Goal: Use online tool/utility: Utilize a website feature to perform a specific function

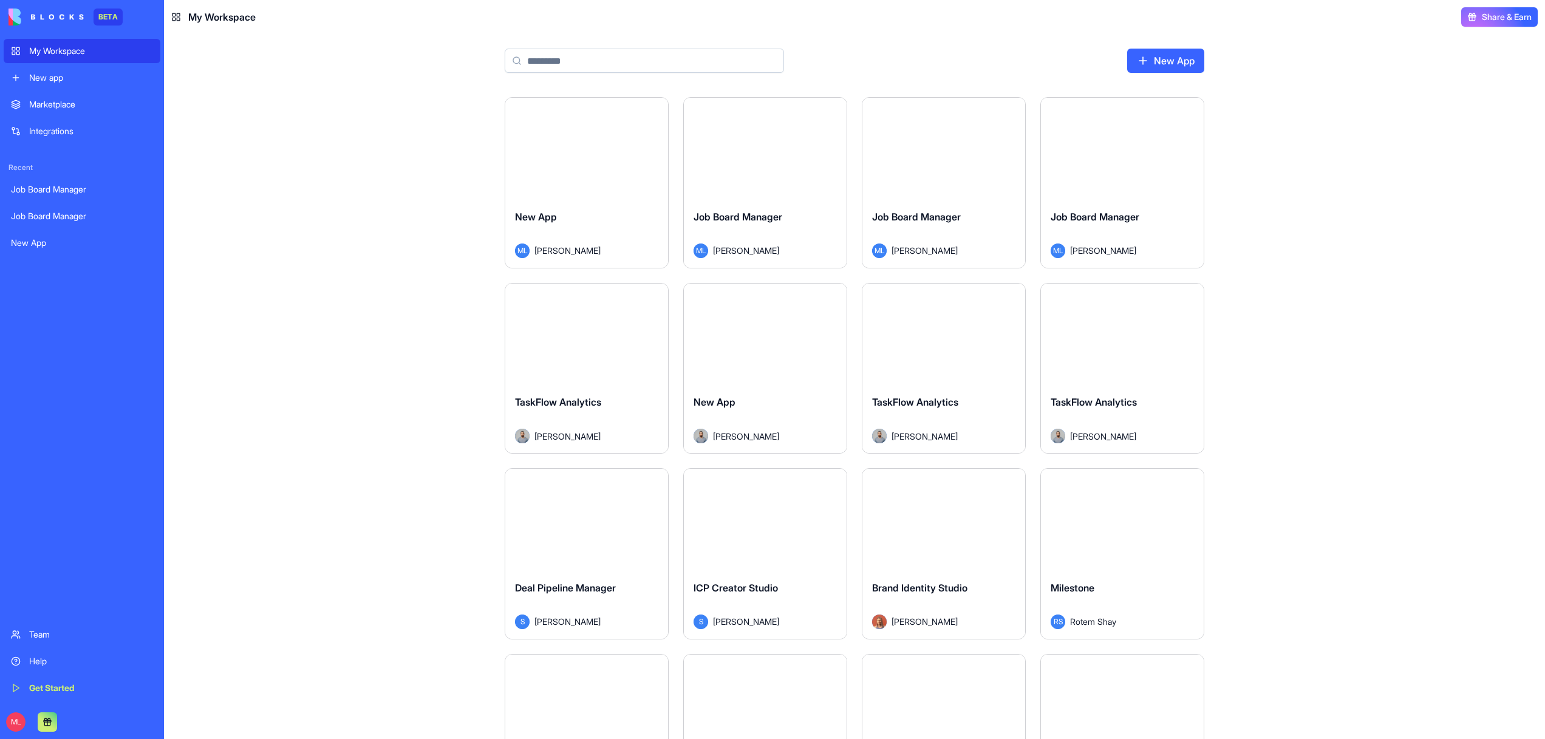
click at [59, 104] on div "Marketplace" at bounding box center [91, 104] width 124 height 12
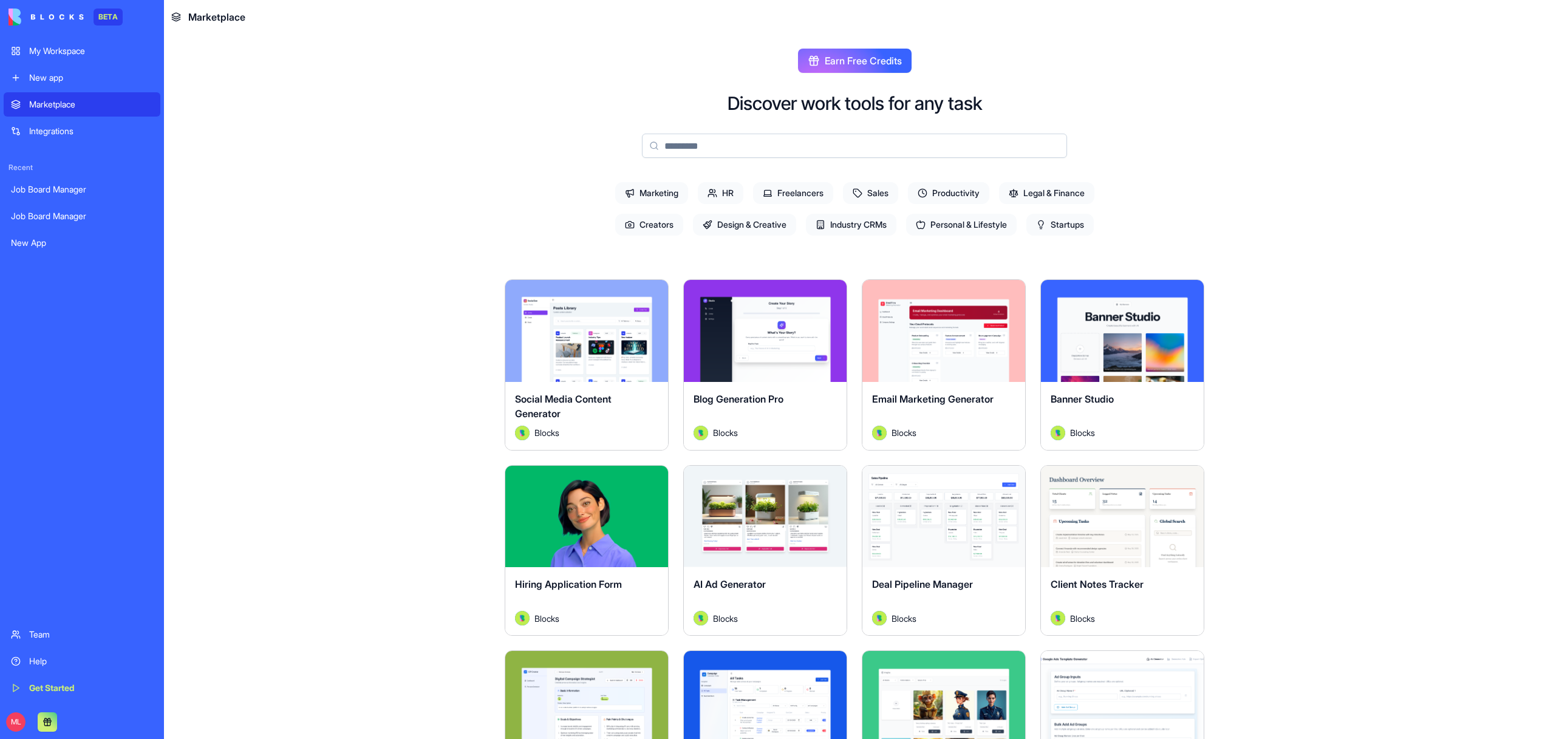
click at [708, 143] on input at bounding box center [854, 146] width 425 height 24
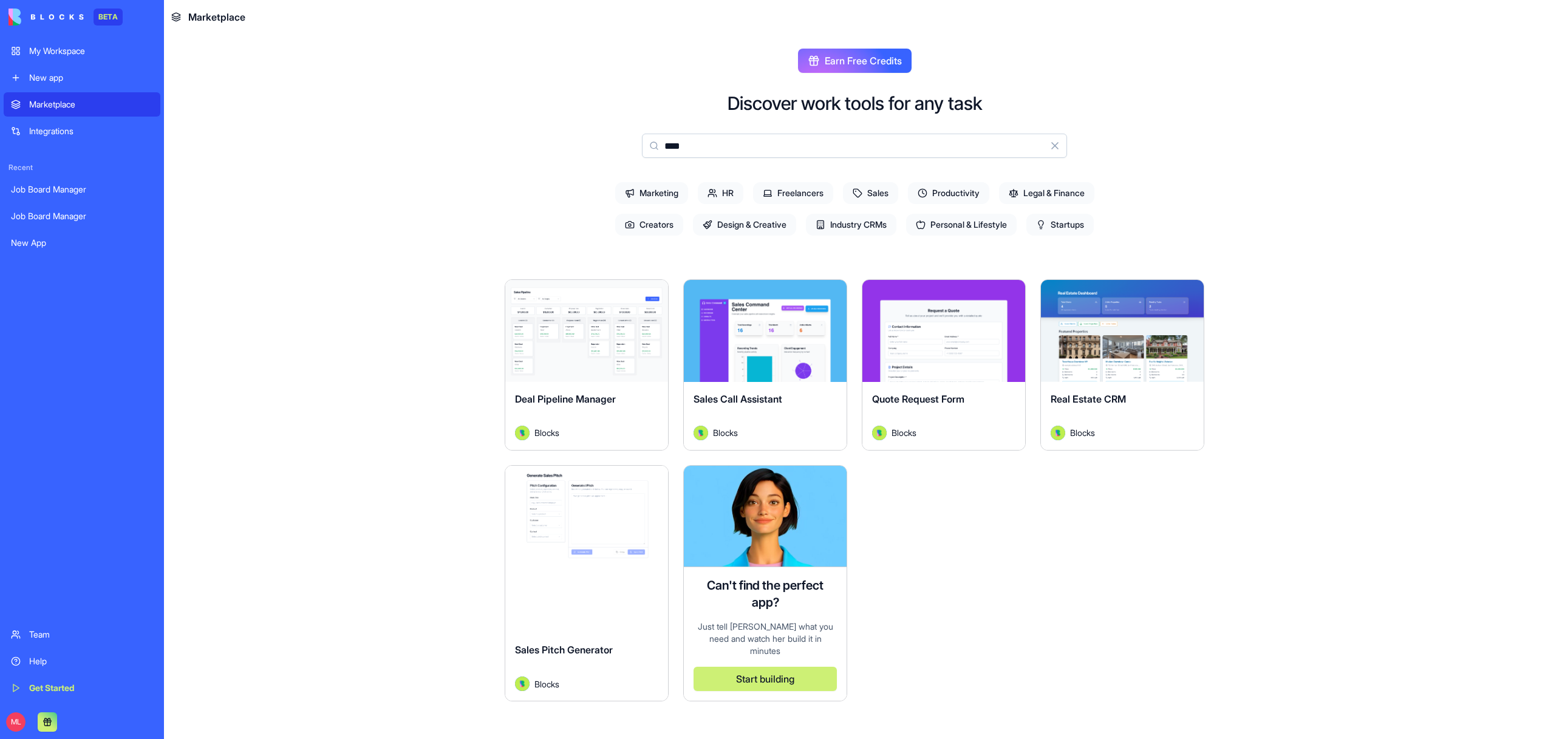
type input "****"
click at [774, 330] on button "Explore" at bounding box center [765, 331] width 91 height 24
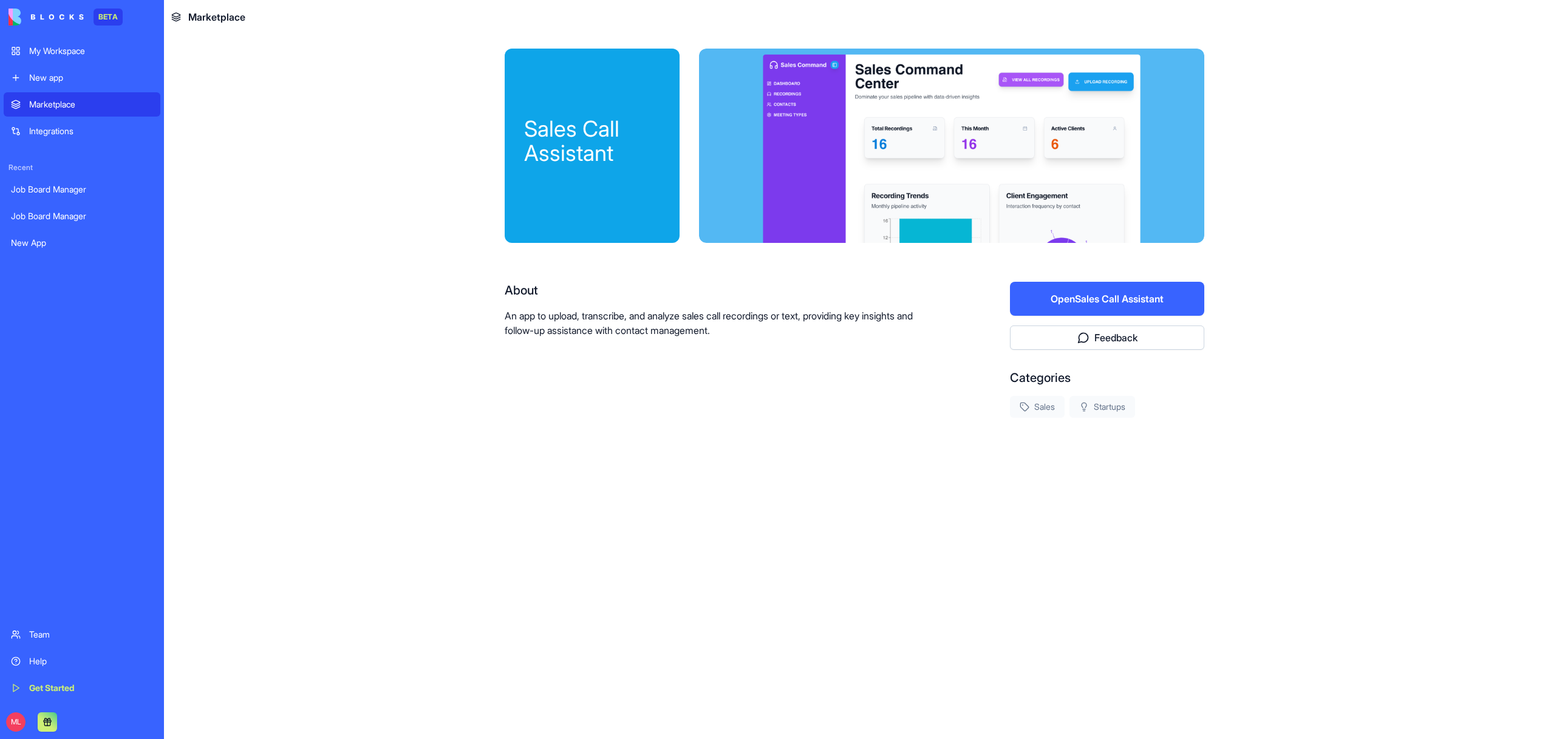
click at [1086, 292] on button "Open Sales Call Assistant" at bounding box center [1107, 299] width 194 height 34
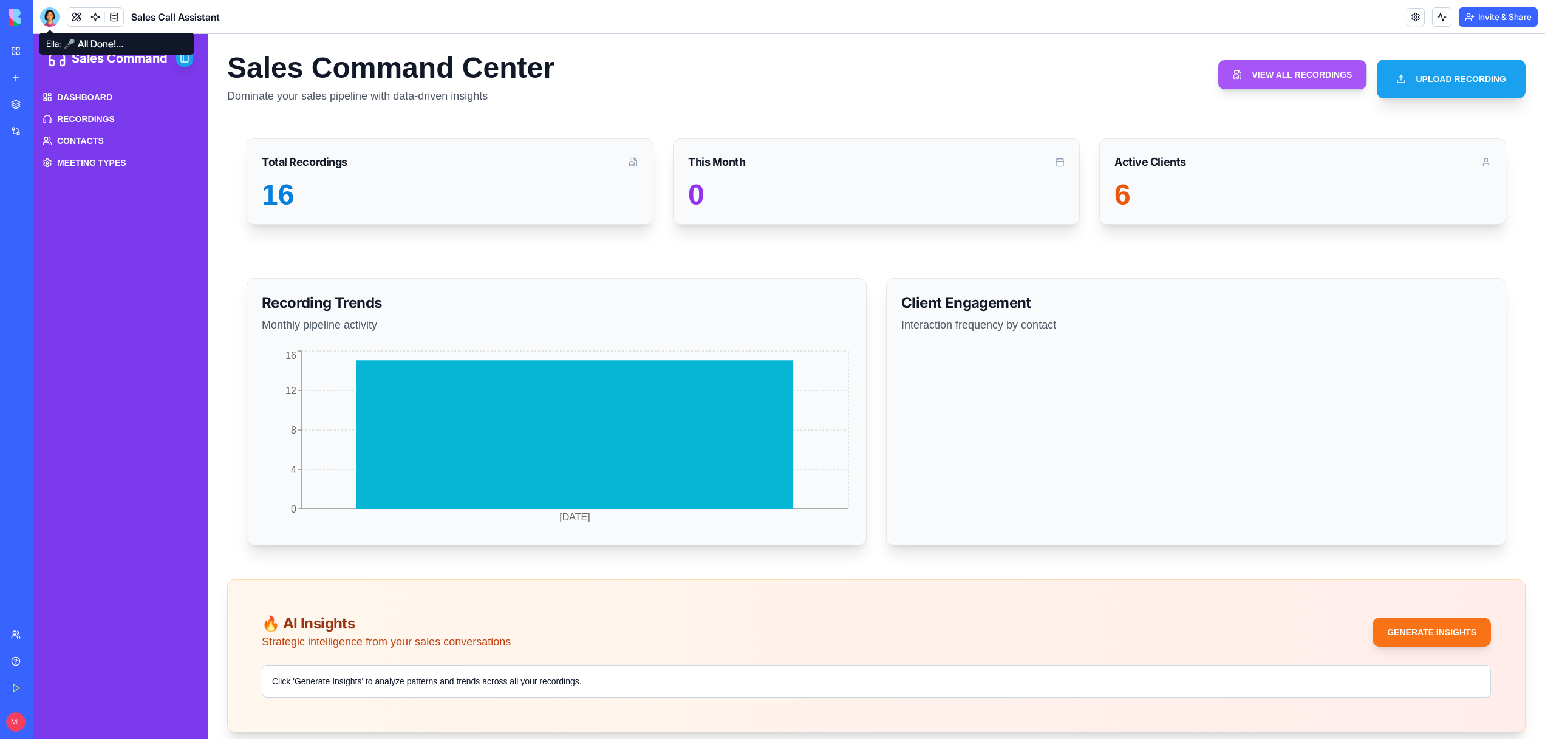
click at [46, 18] on div at bounding box center [49, 16] width 19 height 19
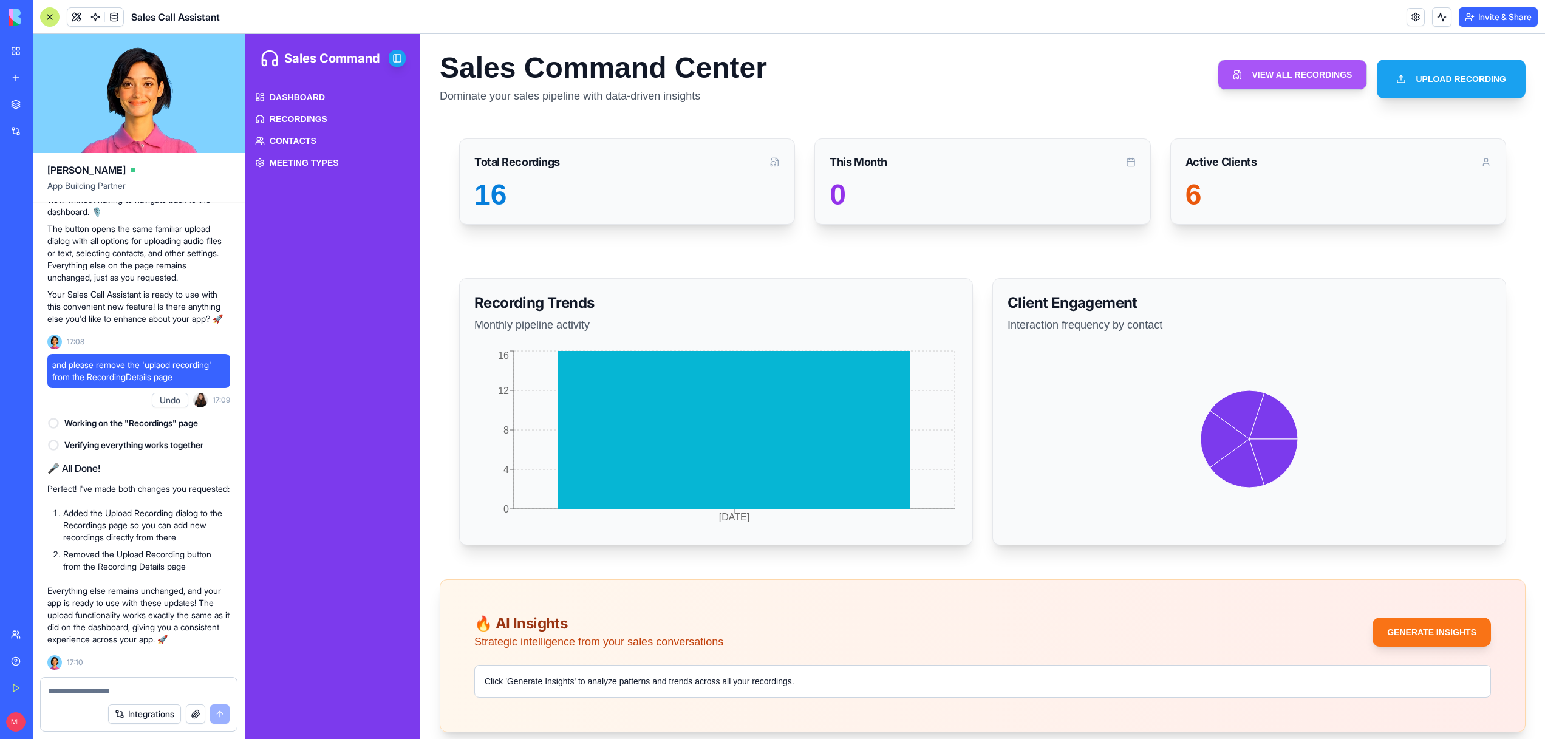
click at [46, 18] on div at bounding box center [49, 16] width 19 height 19
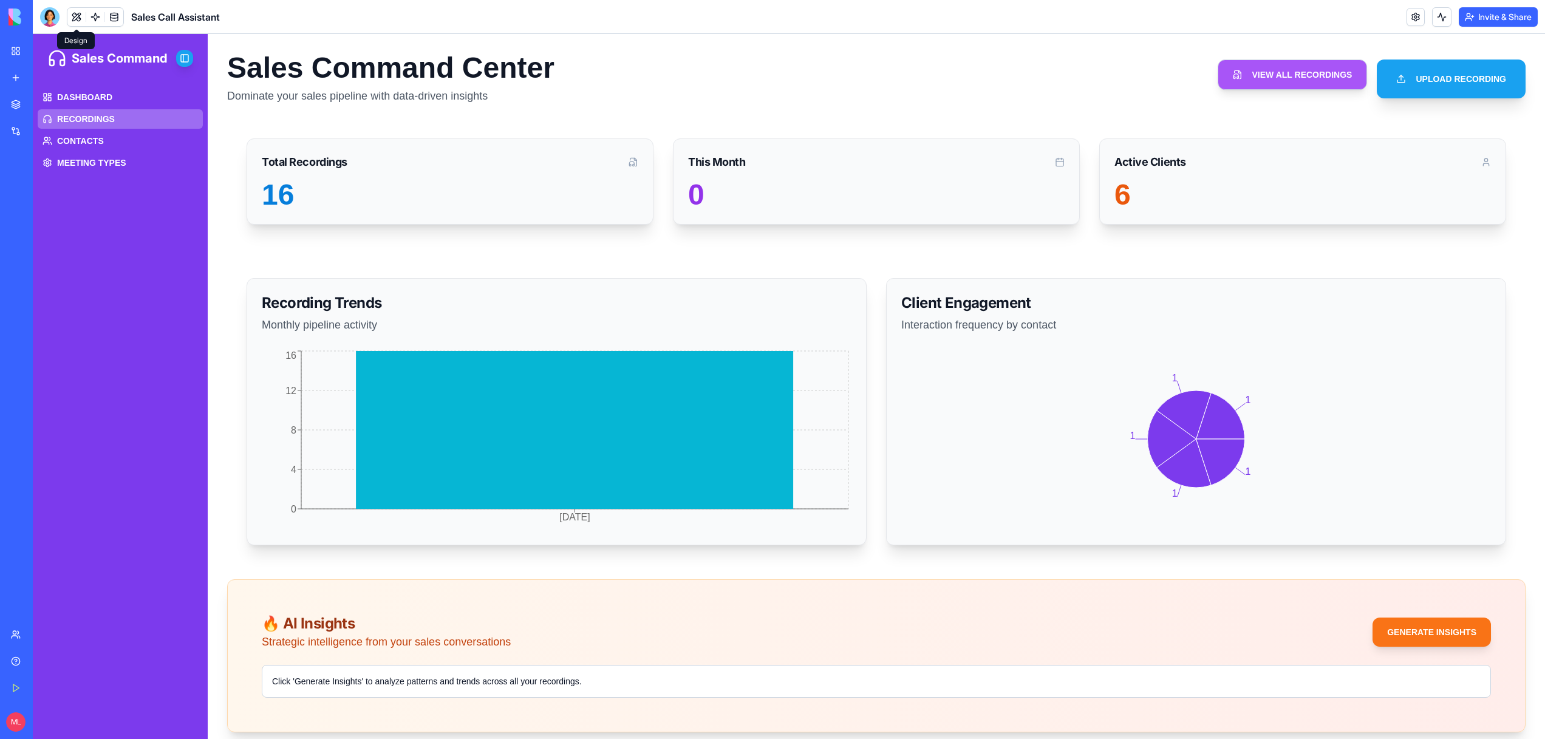
click at [111, 122] on span "RECORDINGS" at bounding box center [86, 119] width 58 height 12
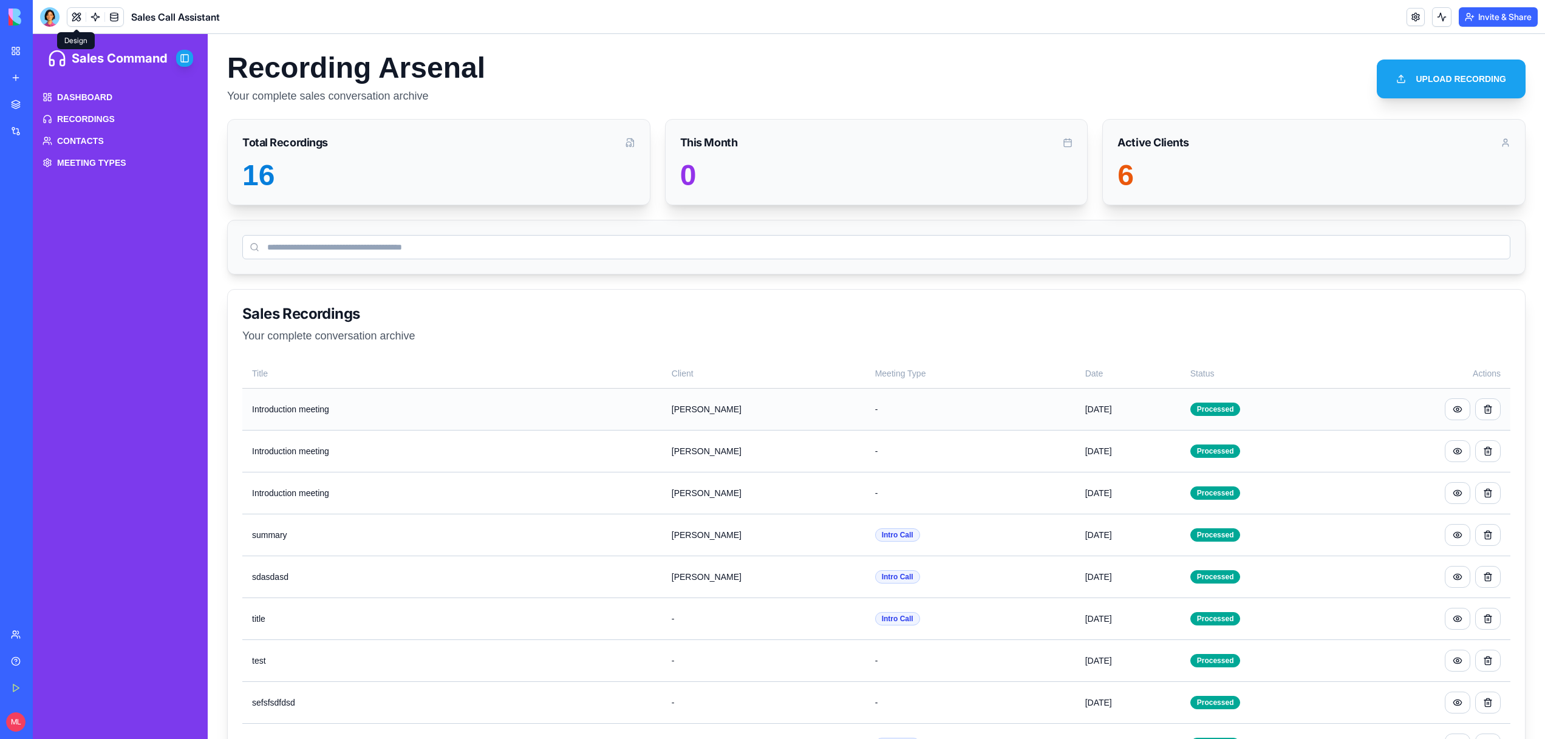
click at [682, 404] on td "[PERSON_NAME]" at bounding box center [763, 409] width 203 height 42
click at [1467, 410] on link at bounding box center [1457, 409] width 26 height 22
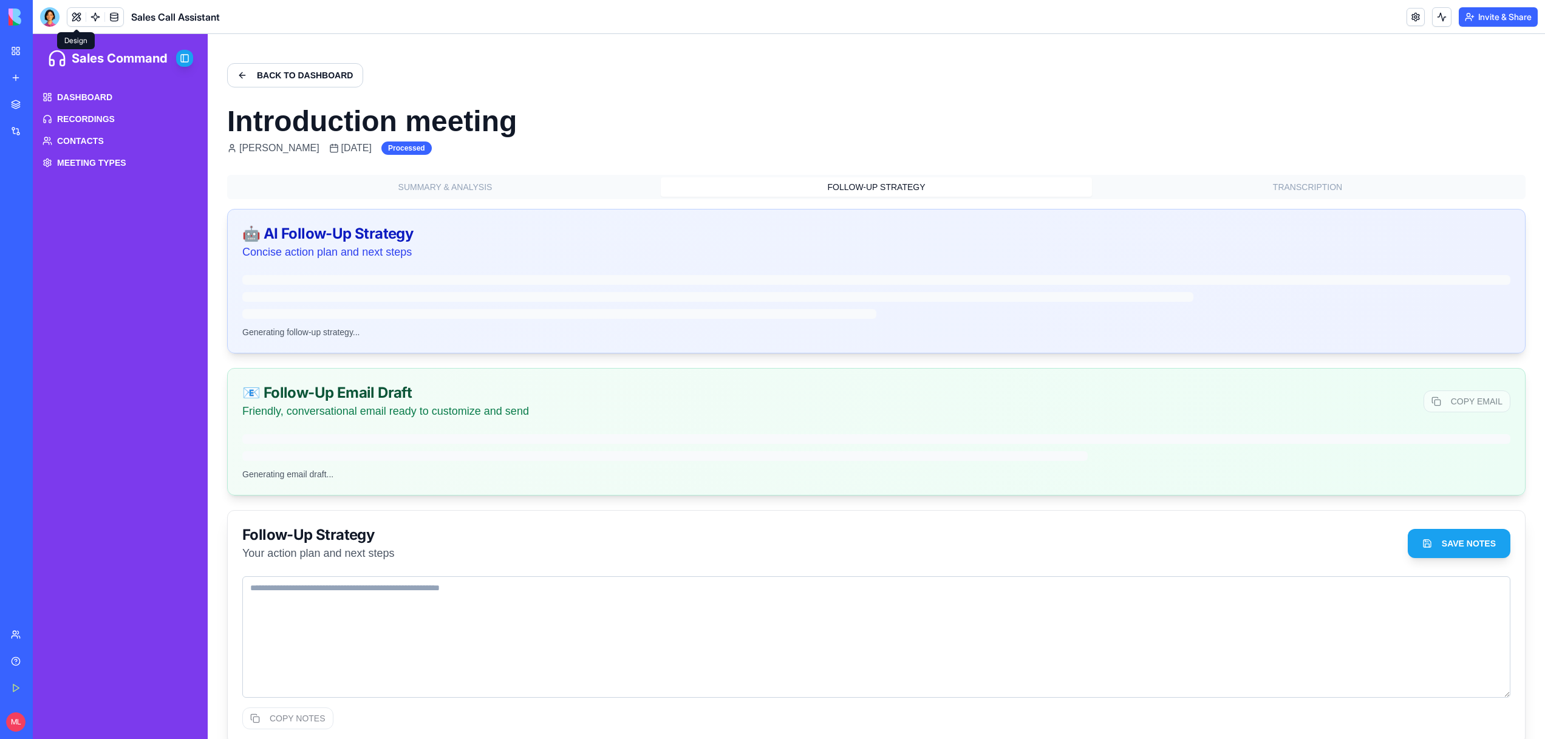
click at [930, 186] on button "FOLLOW-UP STRATEGY" at bounding box center [876, 186] width 431 height 19
click at [1268, 193] on button "TRANSCRIPTION" at bounding box center [1307, 186] width 431 height 19
click at [857, 183] on button "FOLLOW-UP STRATEGY" at bounding box center [876, 186] width 431 height 19
click at [87, 132] on link "CONTACTS" at bounding box center [120, 140] width 165 height 19
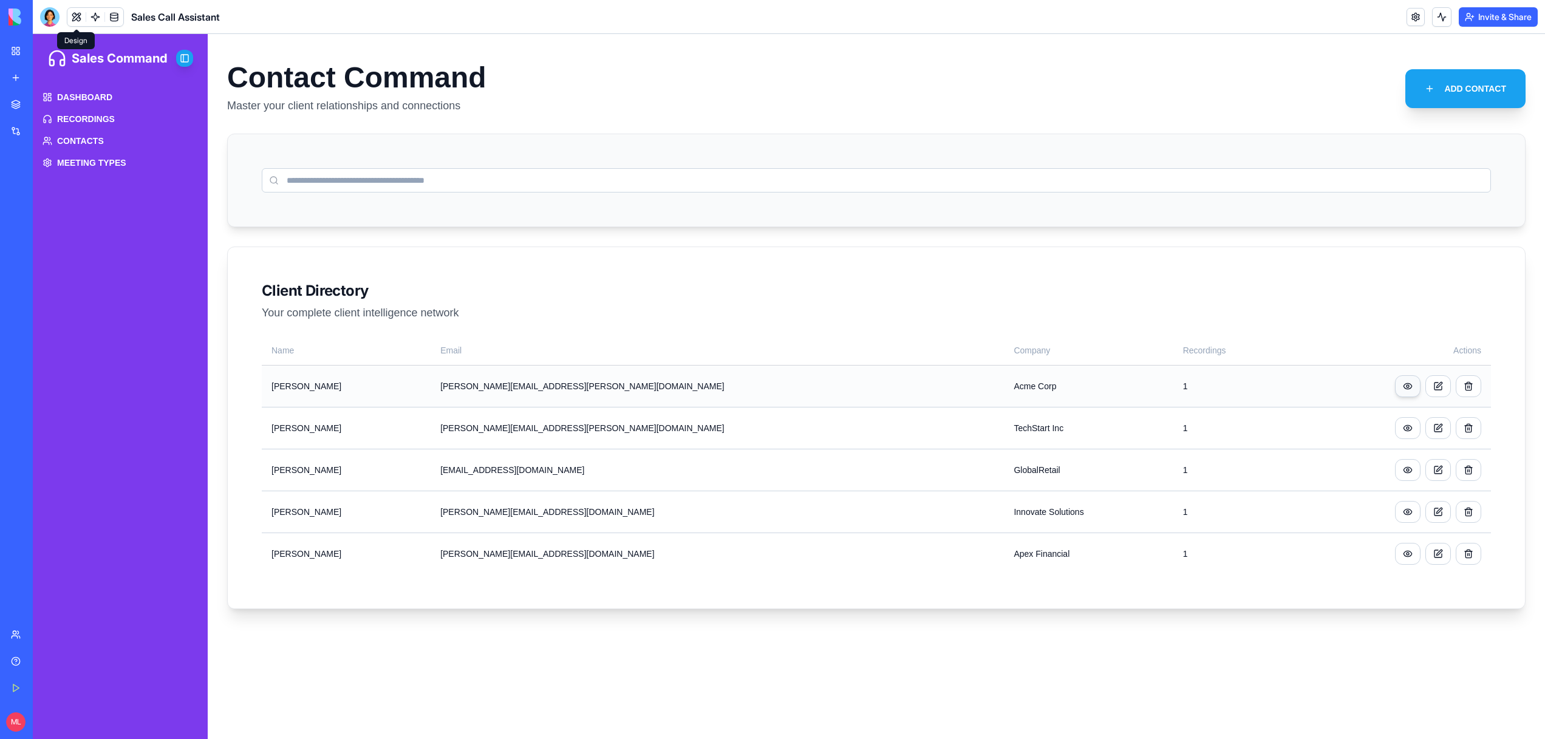
click at [1404, 390] on link at bounding box center [1408, 386] width 26 height 22
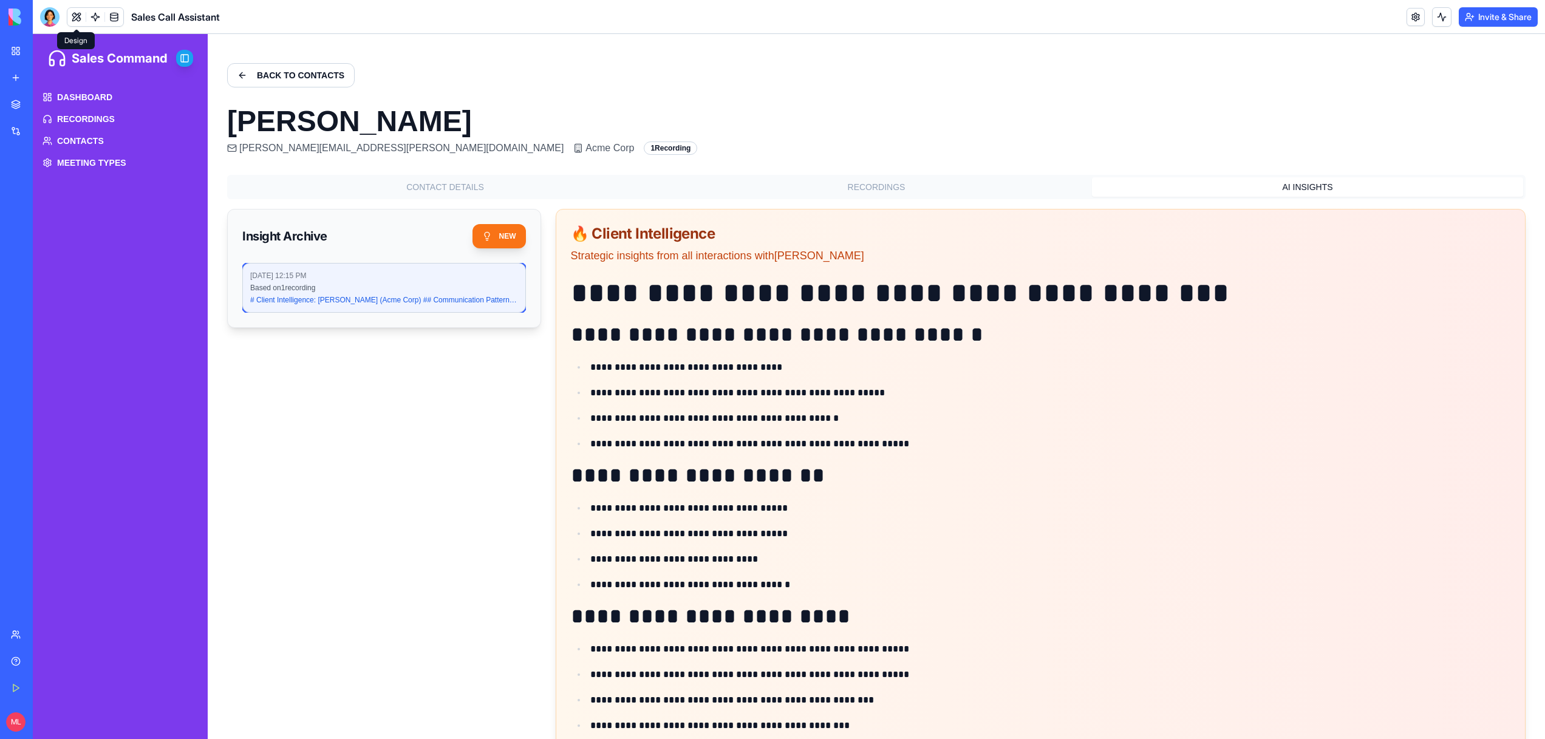
click at [1305, 191] on button "AI INSIGHTS" at bounding box center [1307, 186] width 431 height 19
click at [53, 16] on div at bounding box center [49, 16] width 19 height 19
